Goal: Task Accomplishment & Management: Complete application form

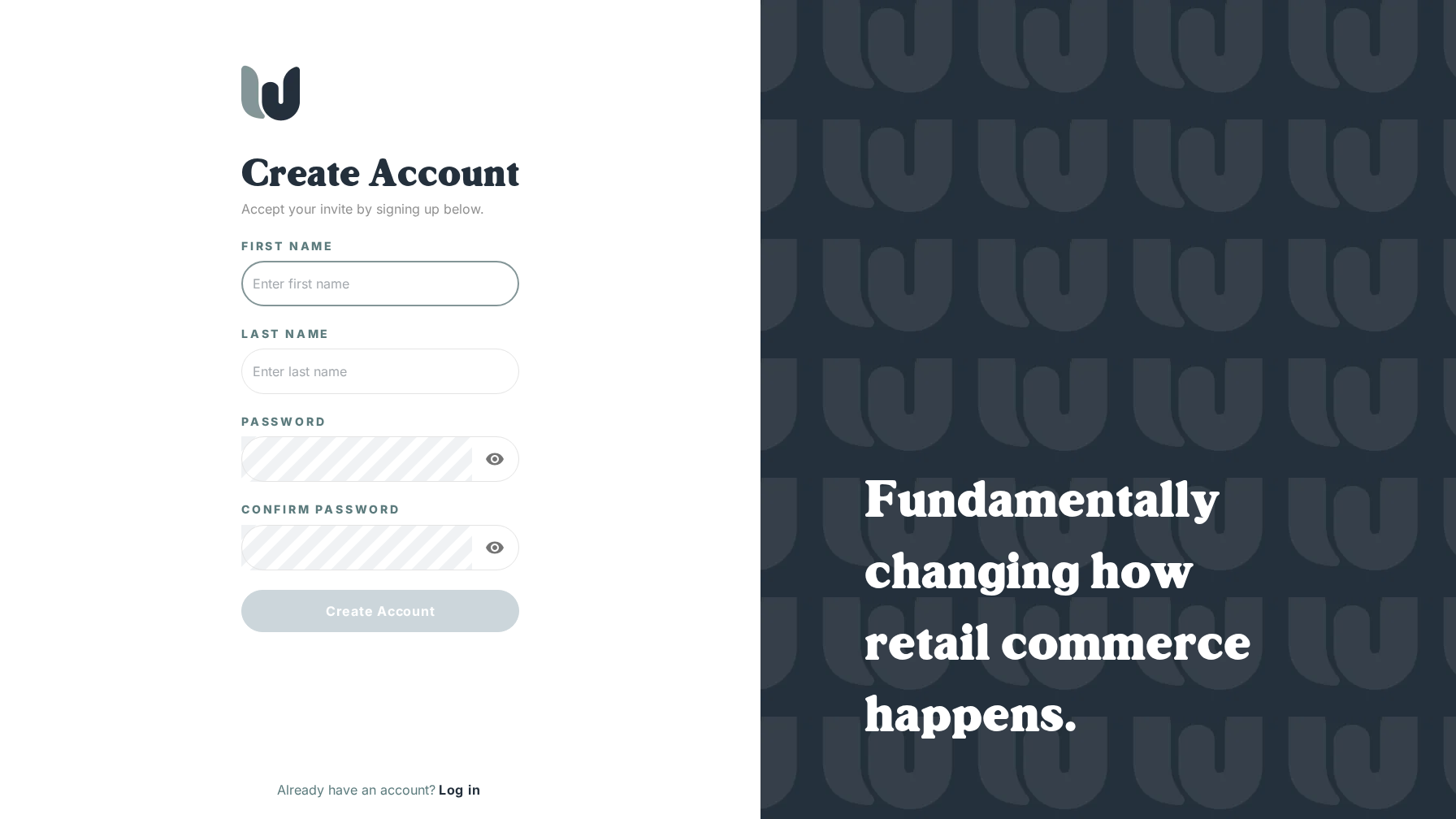
click at [332, 289] on input "text" at bounding box center [380, 284] width 278 height 45
type input "[PERSON_NAME]"
click at [309, 370] on input "Behnamian" at bounding box center [380, 371] width 278 height 45
type input "Daddy"
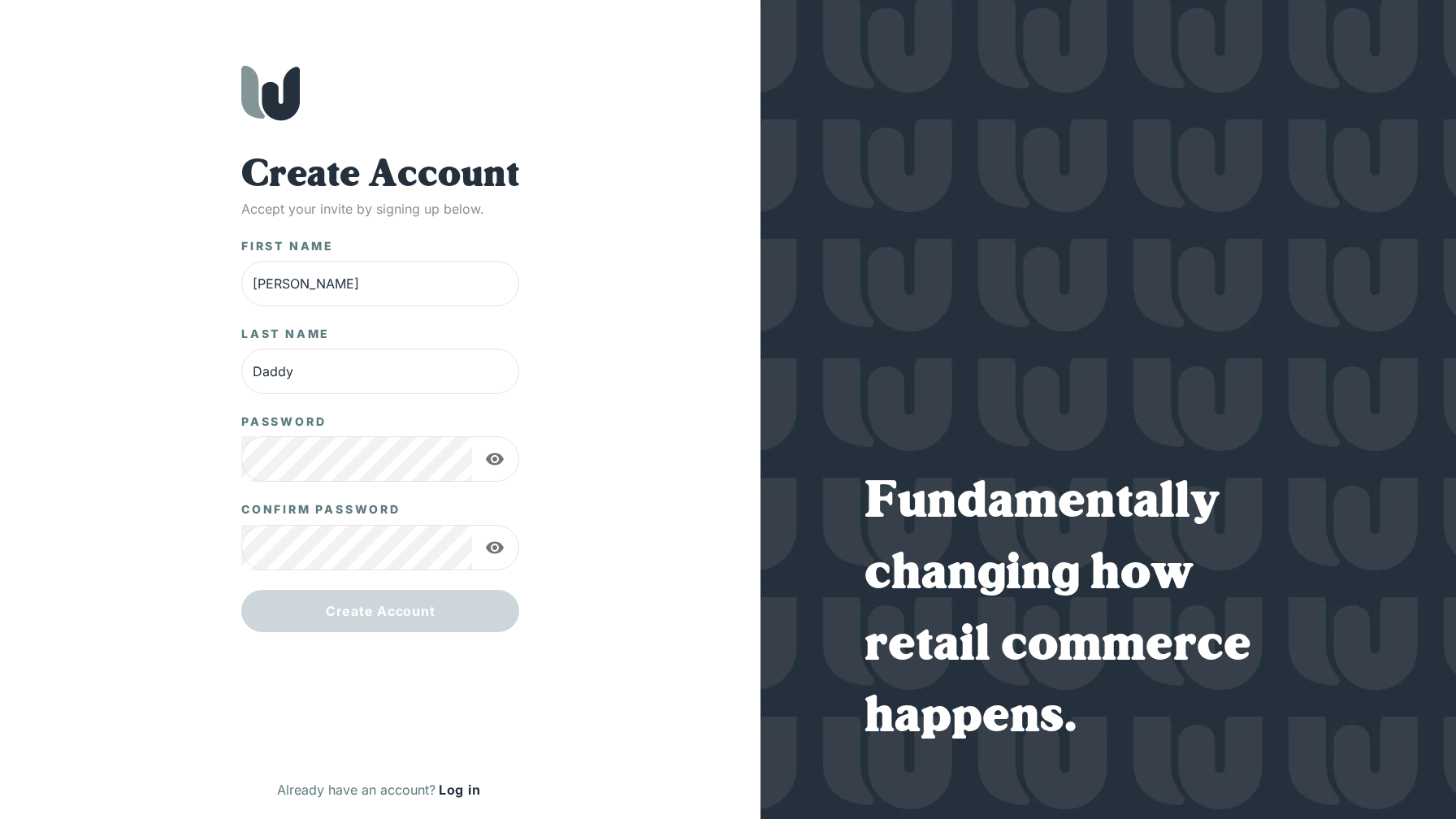
click at [548, 517] on div "Create Account Accept your invite by signing up below. First Name Shah ​ Last N…" at bounding box center [380, 442] width 695 height 754
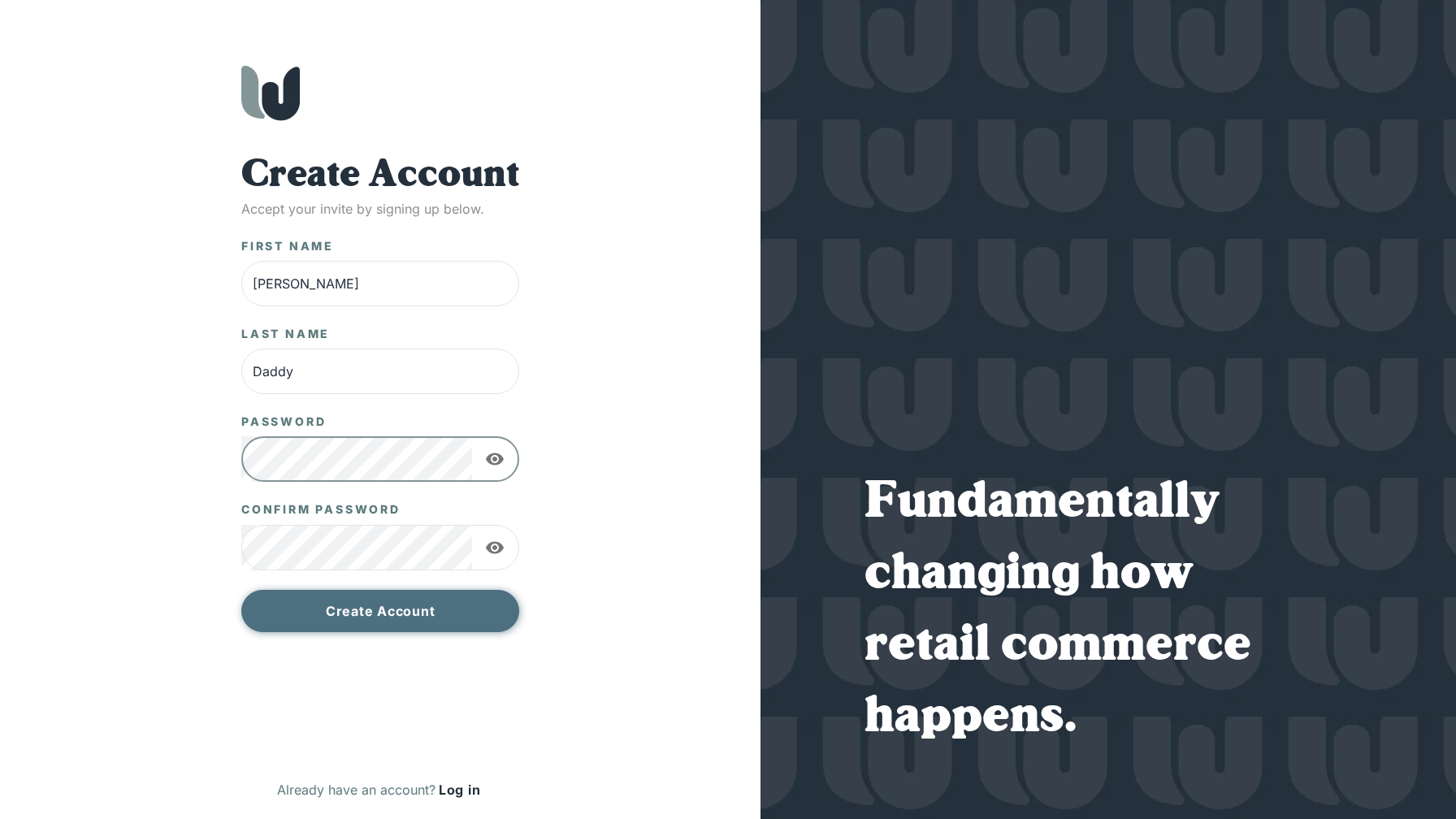
click at [424, 624] on button "Create Account" at bounding box center [380, 611] width 278 height 42
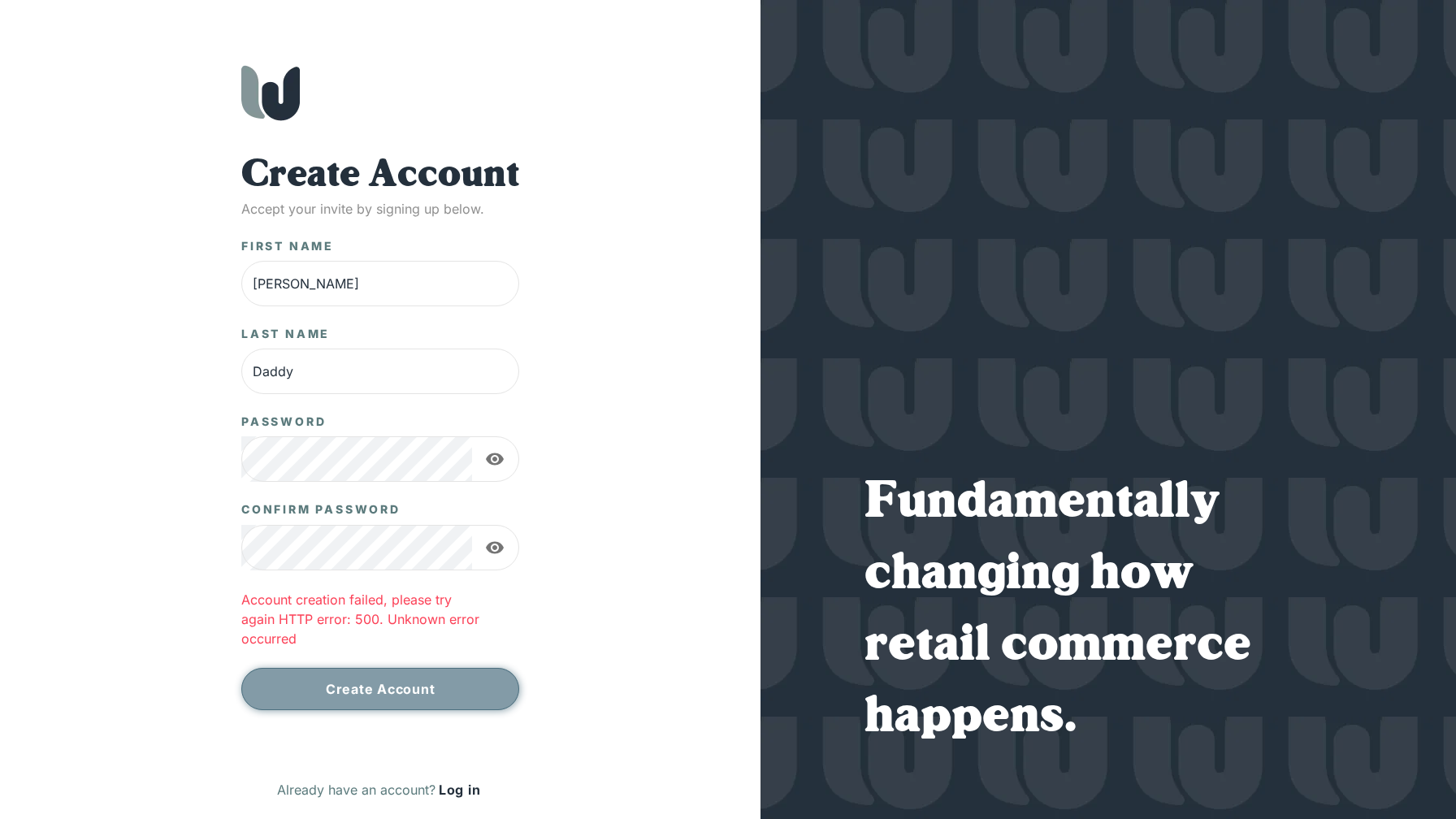
click at [375, 694] on button "Create Account" at bounding box center [380, 689] width 278 height 42
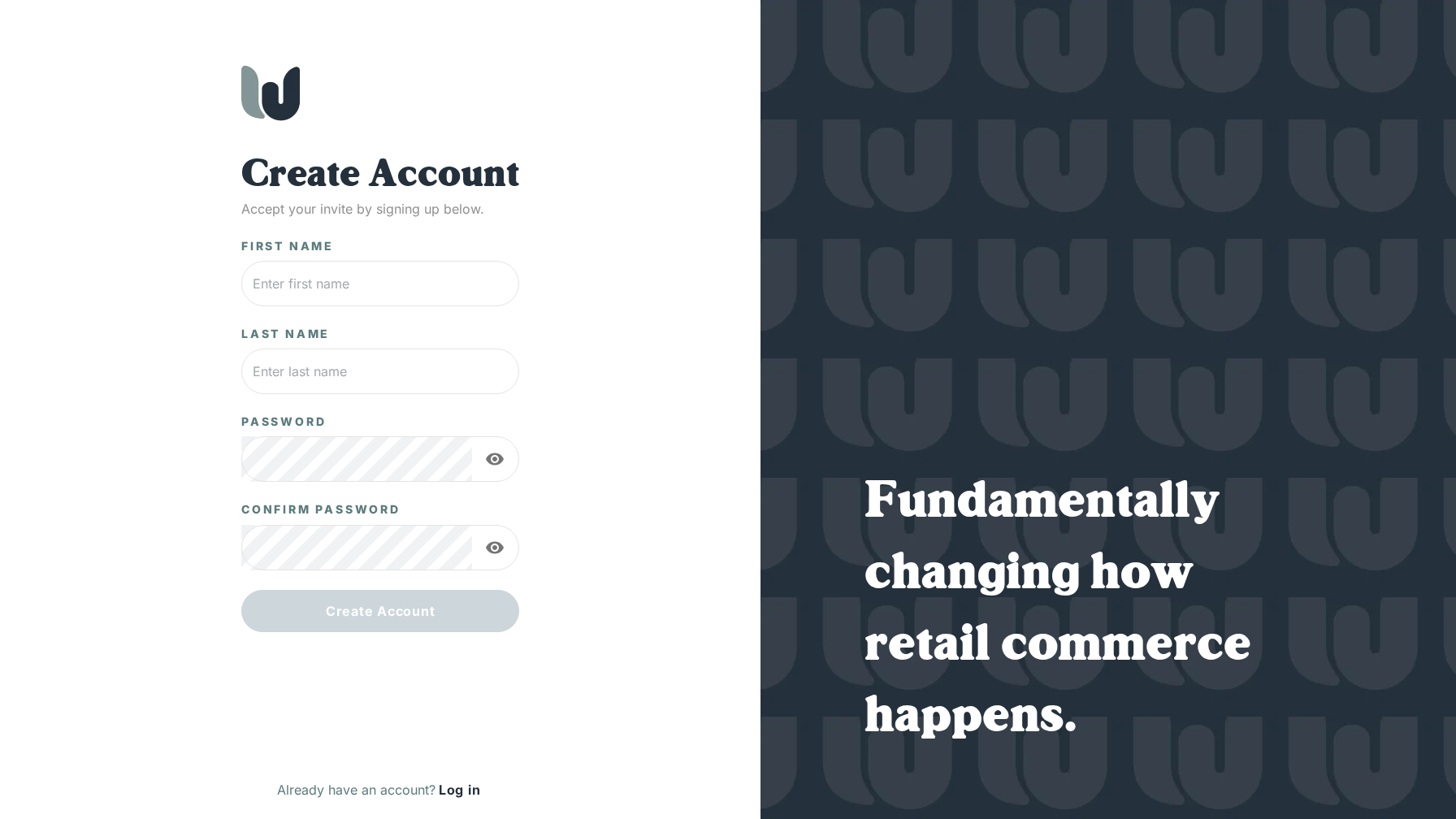
click at [417, 258] on div "First Name ​" at bounding box center [380, 272] width 278 height 68
click at [413, 282] on input "text" at bounding box center [380, 284] width 278 height 45
type input "[PERSON_NAME]"
type input "Daddy"
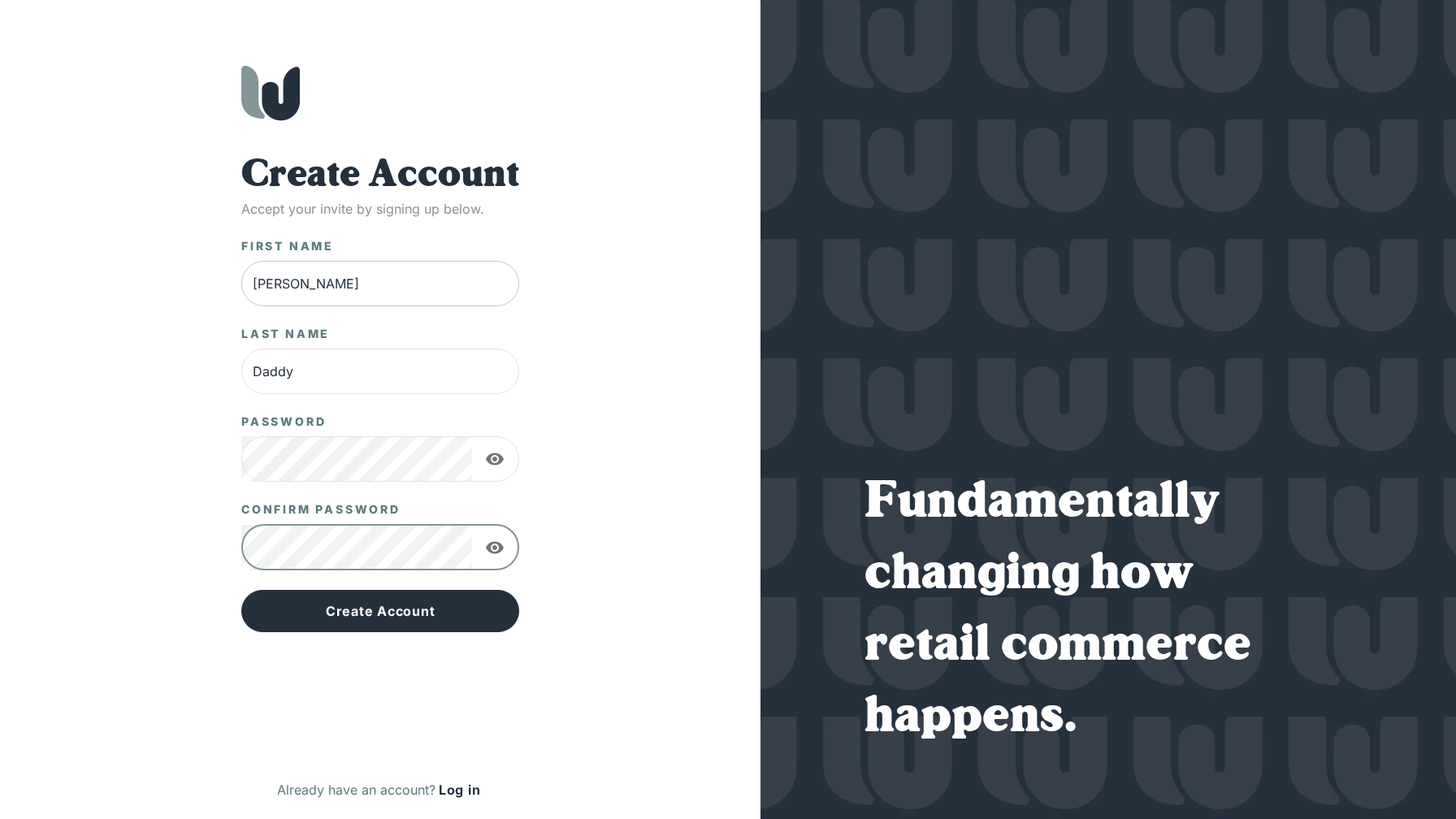
click at [242, 590] on button "Create Account" at bounding box center [380, 611] width 278 height 42
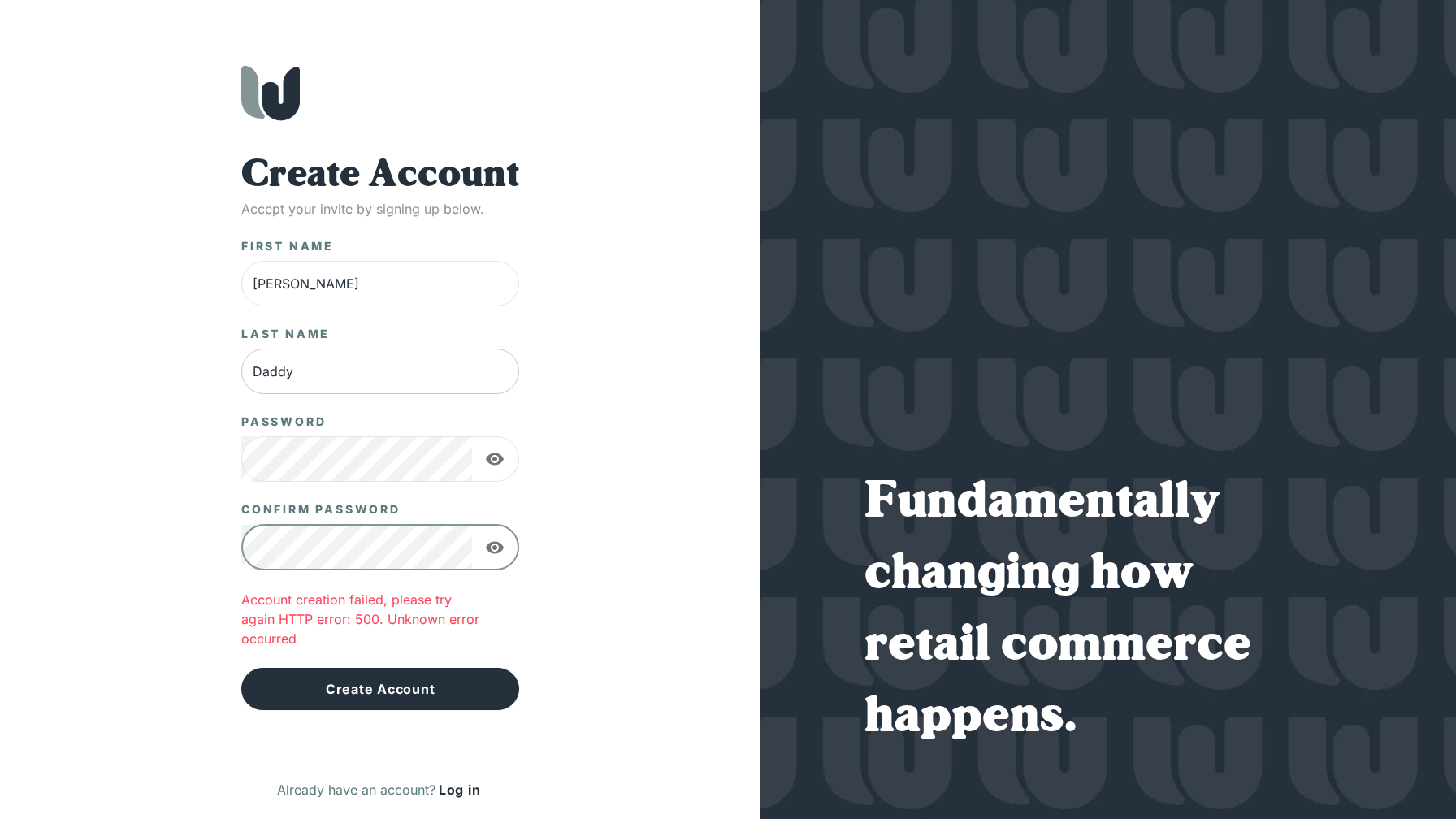
click at [279, 379] on input "Daddy" at bounding box center [380, 371] width 278 height 45
type input "Behnamian"
click at [705, 385] on div "Create Account Accept your invite by signing up below. First Name [PERSON_NAME]…" at bounding box center [380, 442] width 695 height 754
